Goal: Communication & Community: Participate in discussion

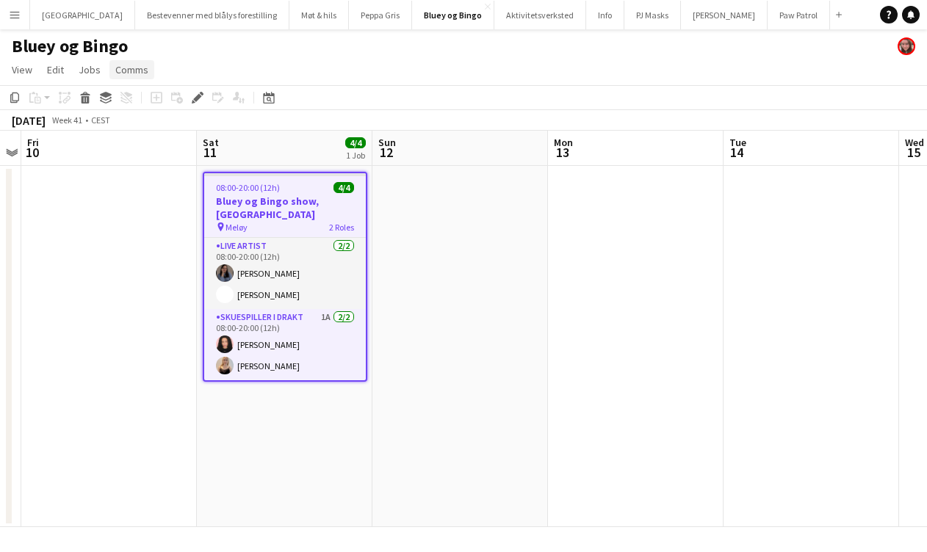
click at [128, 66] on span "Comms" at bounding box center [131, 69] width 33 height 13
click at [149, 135] on span "Create chat" at bounding box center [145, 132] width 51 height 13
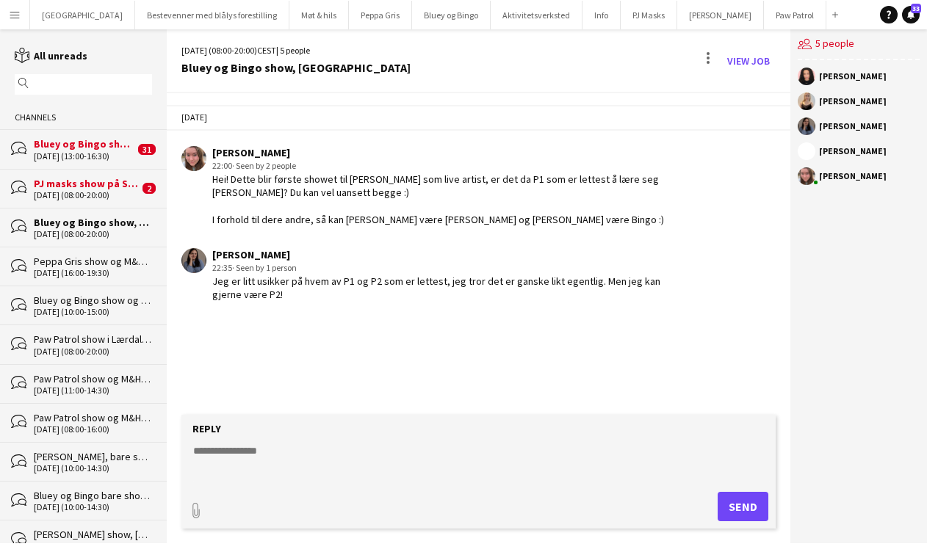
click at [376, 444] on textarea at bounding box center [481, 463] width 579 height 38
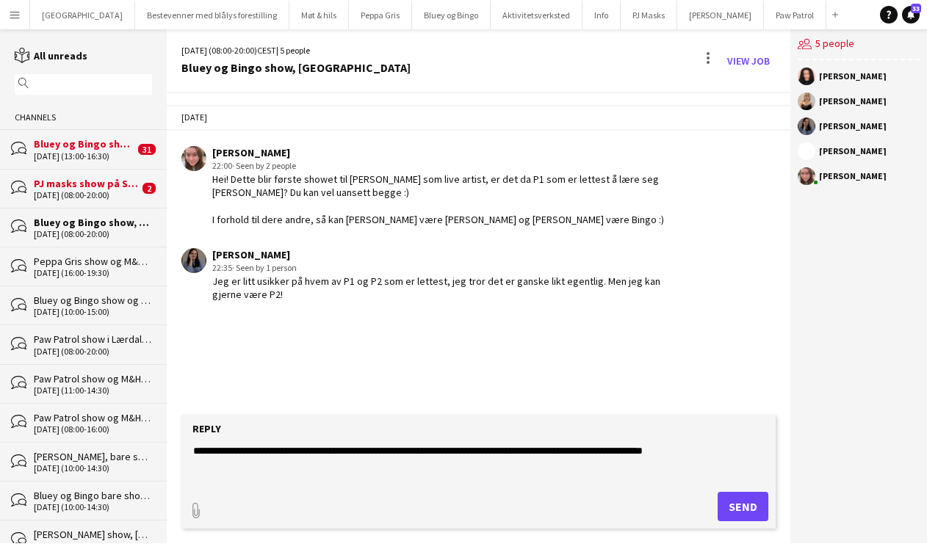
type textarea "**********"
click at [753, 506] on button "Send" at bounding box center [743, 506] width 51 height 29
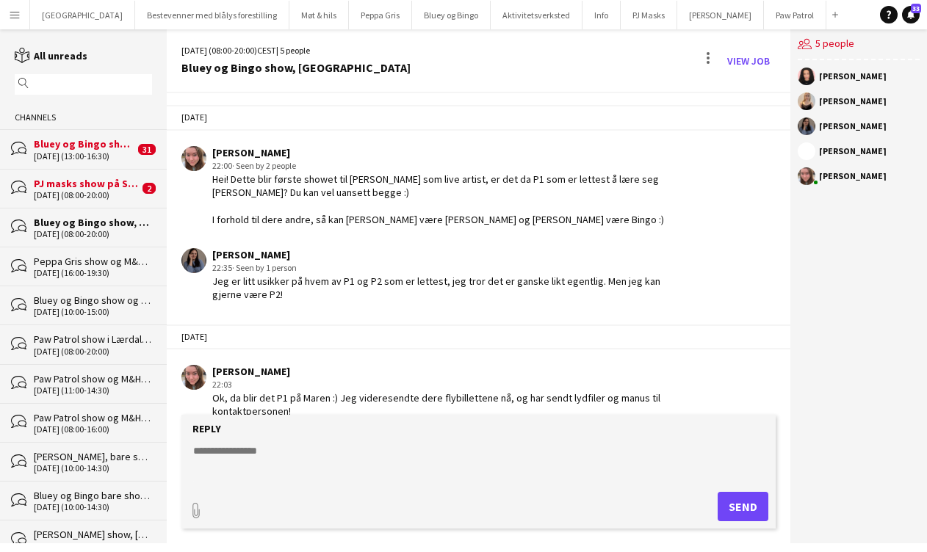
click at [61, 185] on div "PJ masks show på Stryn [DATE] (hjem [DATE])," at bounding box center [86, 183] width 105 height 13
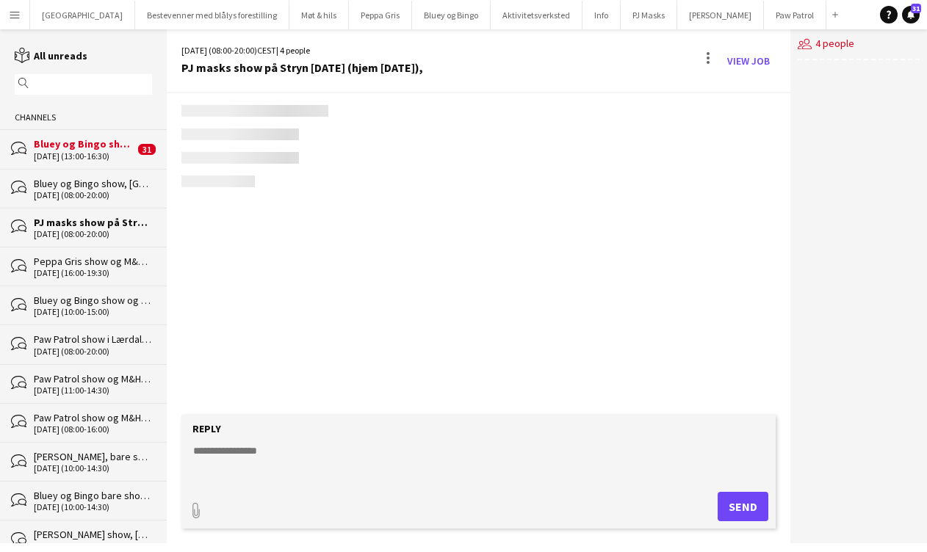
scroll to position [165, 0]
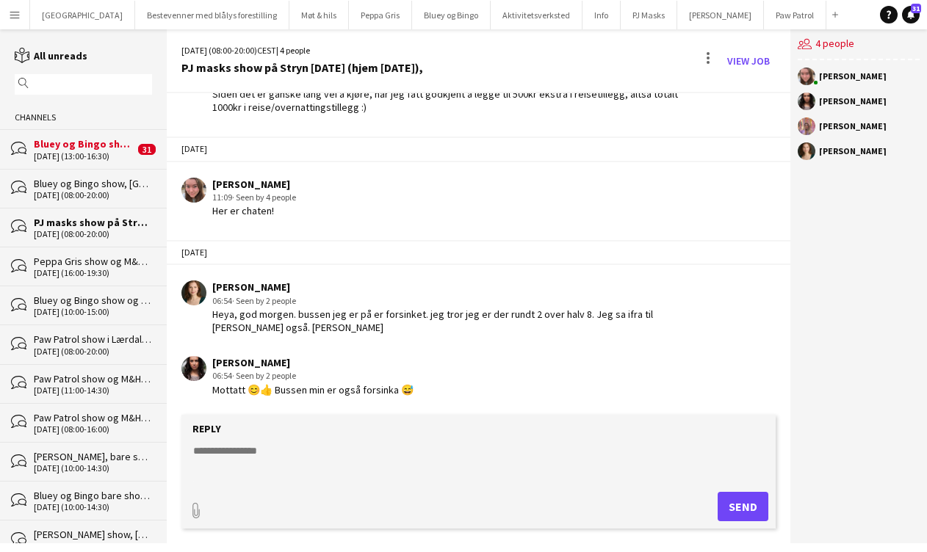
click at [63, 153] on div "[DATE] (13:00-16:30)" at bounding box center [84, 156] width 101 height 10
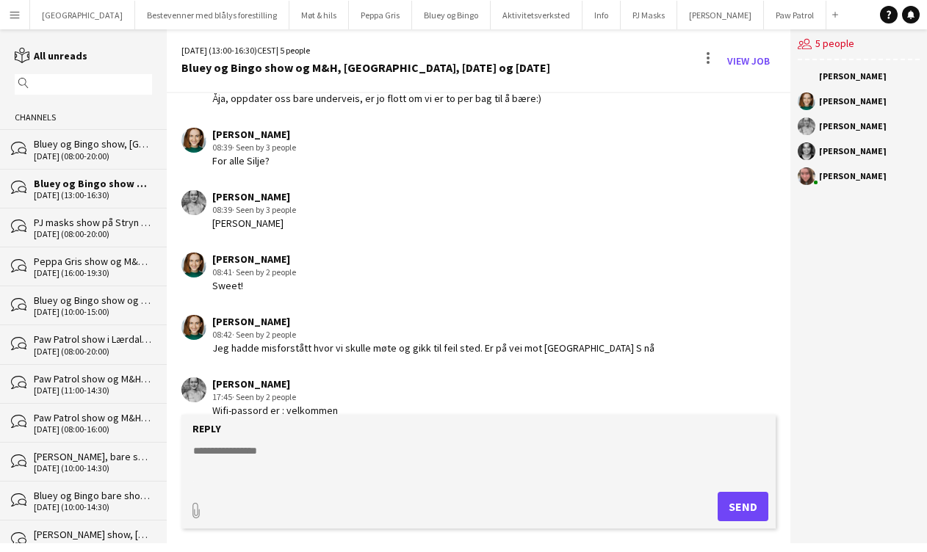
scroll to position [2471, 0]
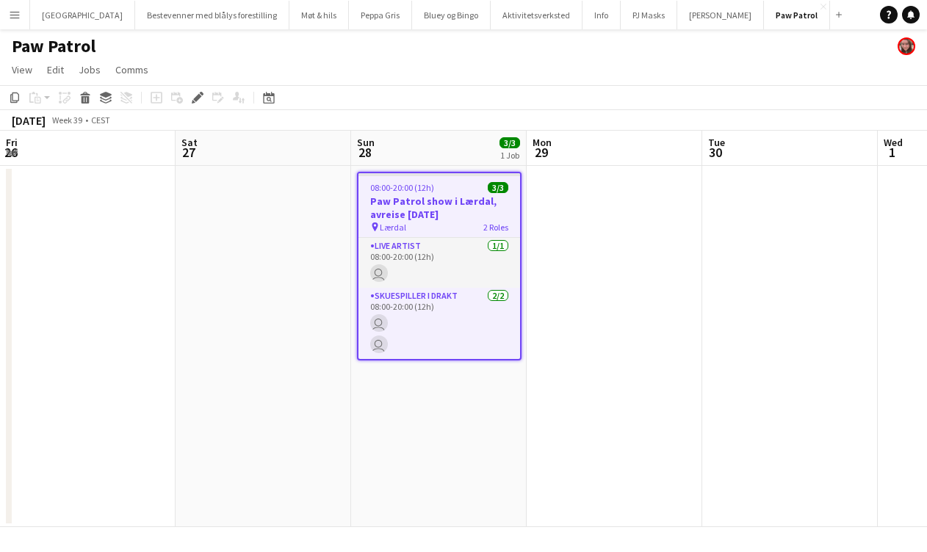
scroll to position [0, 505]
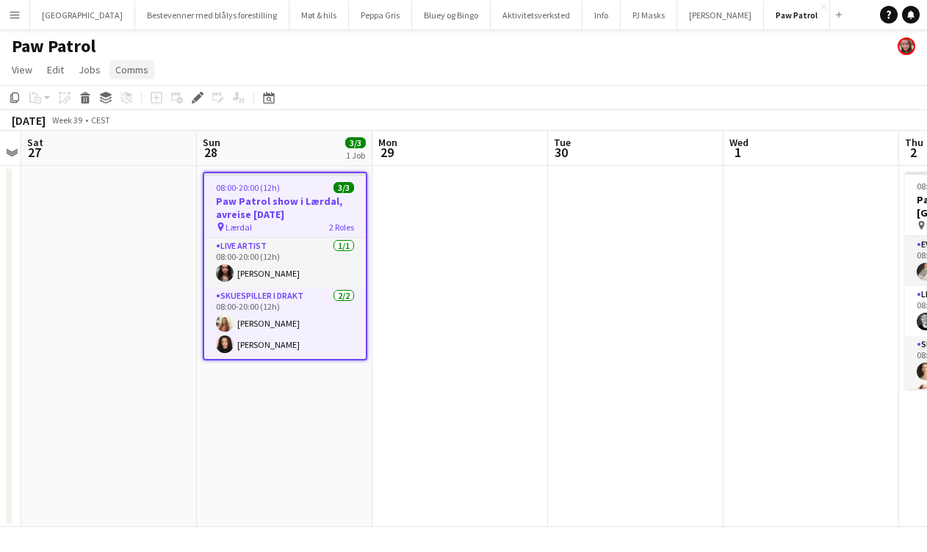
click at [136, 70] on span "Comms" at bounding box center [131, 69] width 33 height 13
click at [180, 130] on link "Create chat" at bounding box center [170, 132] width 122 height 31
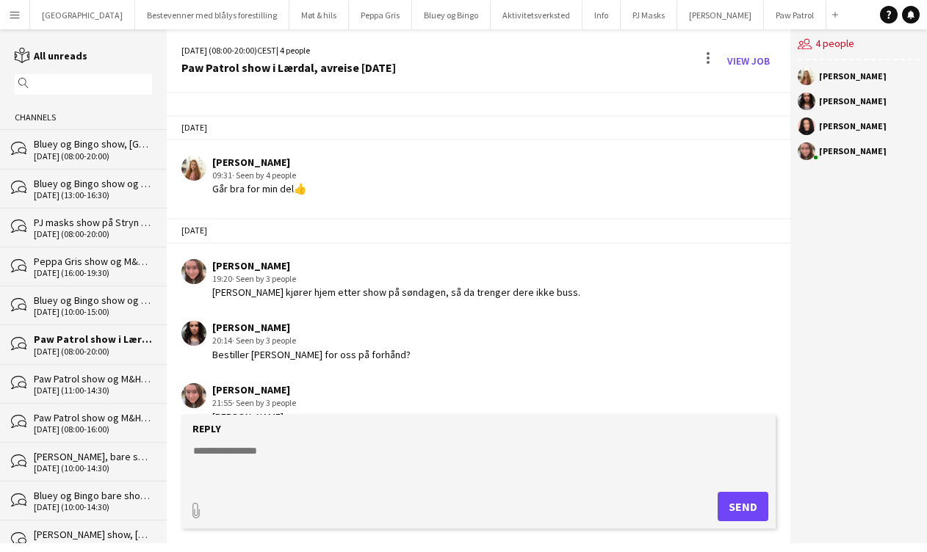
scroll to position [134, 0]
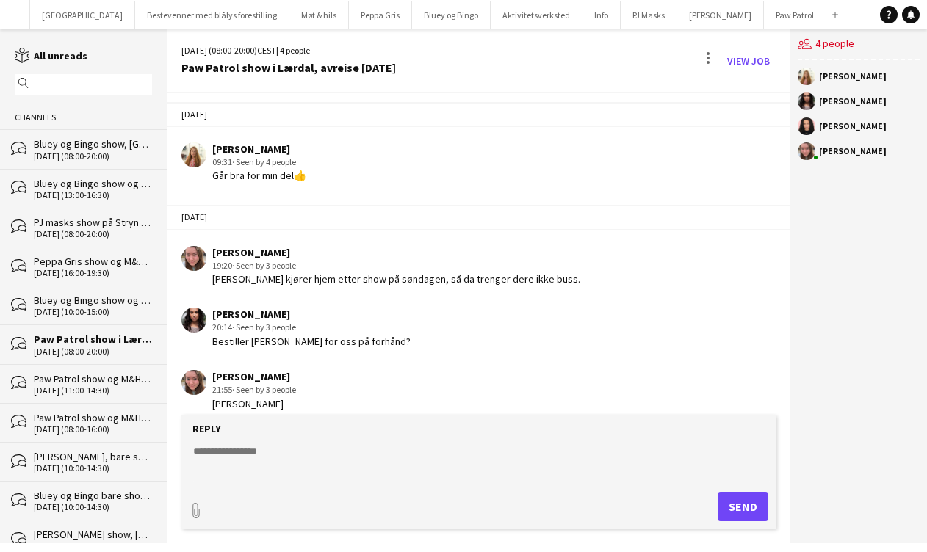
click at [325, 437] on form "Reply paperclip Send" at bounding box center [478, 472] width 594 height 114
click at [320, 453] on textarea at bounding box center [481, 463] width 579 height 38
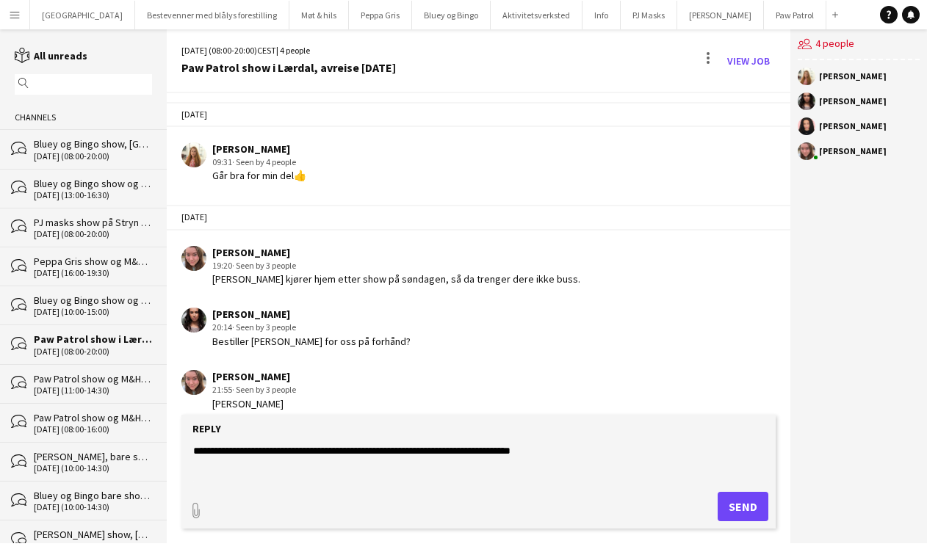
type textarea "**********"
click at [727, 508] on button "Send" at bounding box center [743, 506] width 51 height 29
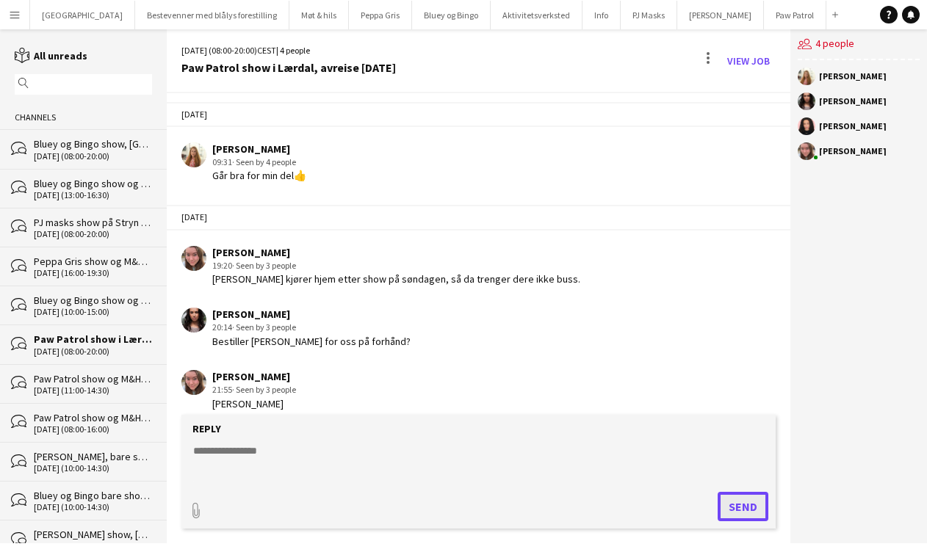
scroll to position [224, 0]
